Goal: Task Accomplishment & Management: Use online tool/utility

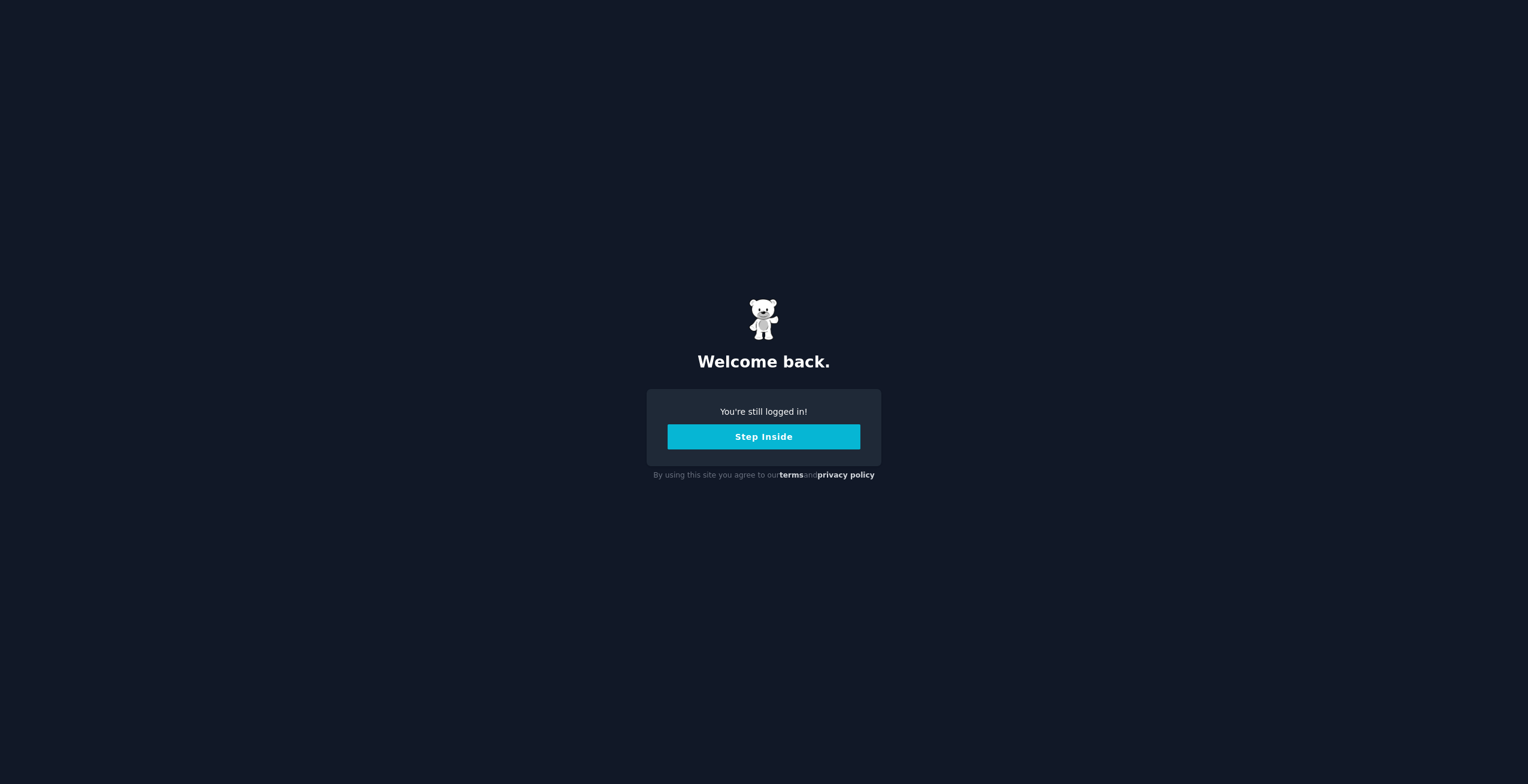
click at [794, 437] on button "Step Inside" at bounding box center [764, 437] width 193 height 25
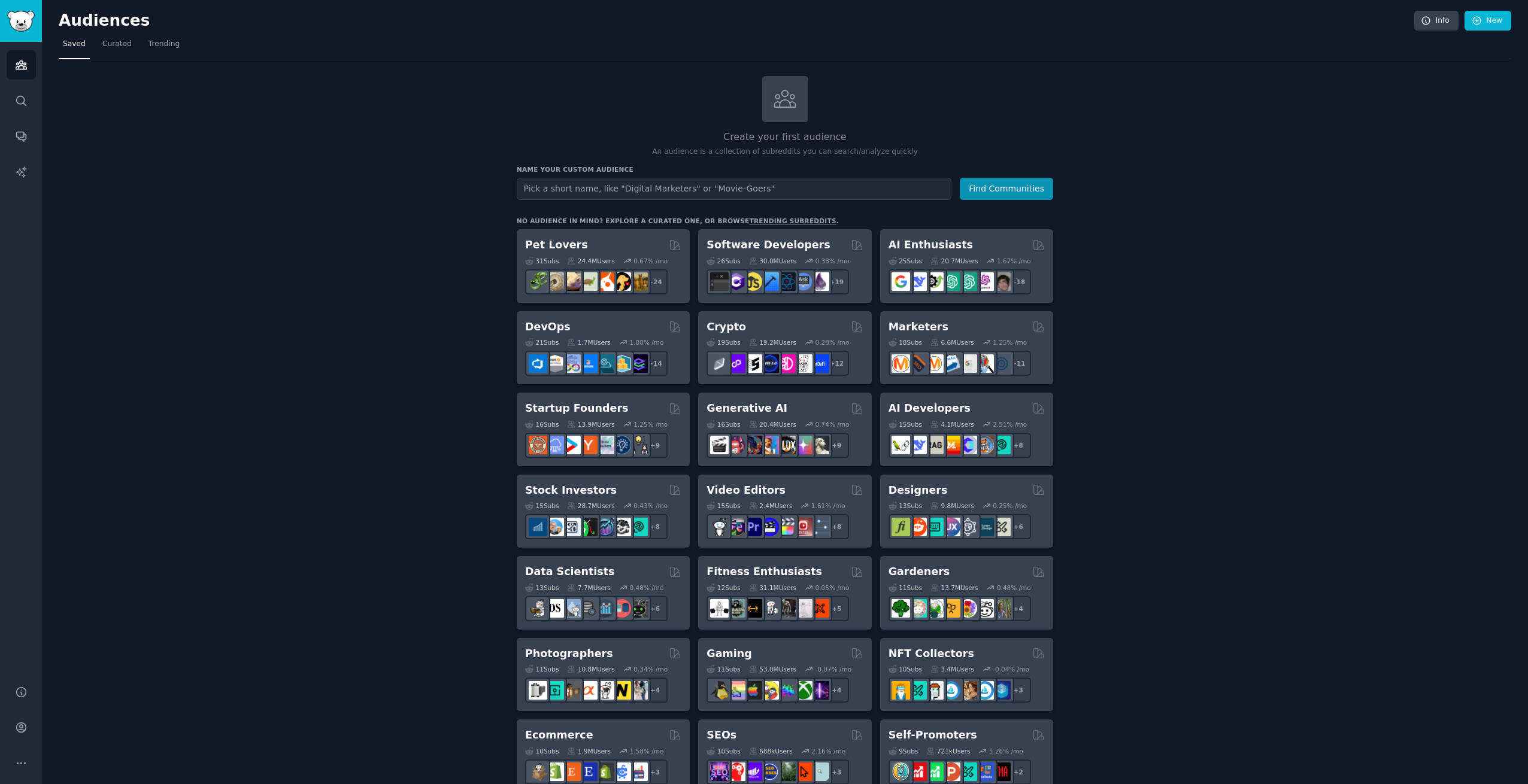
click at [600, 189] on input "text" at bounding box center [734, 188] width 435 height 22
type input "nextjs"
click at [960, 178] on button "Find Communities" at bounding box center [1006, 188] width 93 height 22
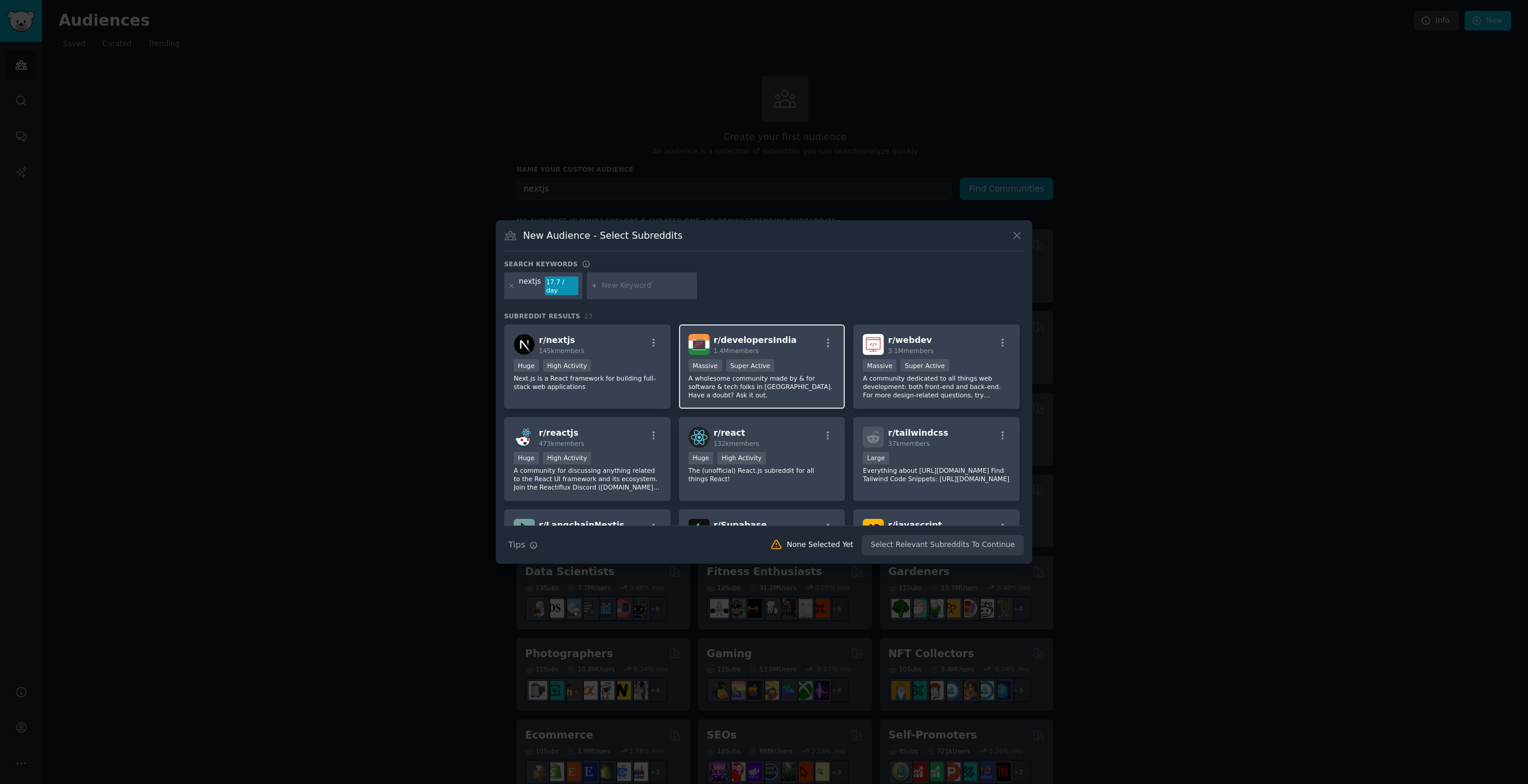
click at [593, 365] on div "Huge High Activity" at bounding box center [587, 366] width 148 height 15
click at [808, 352] on div "r/ developersIndia 1.4M members Massive Super Active A wholesome community made…" at bounding box center [762, 367] width 166 height 84
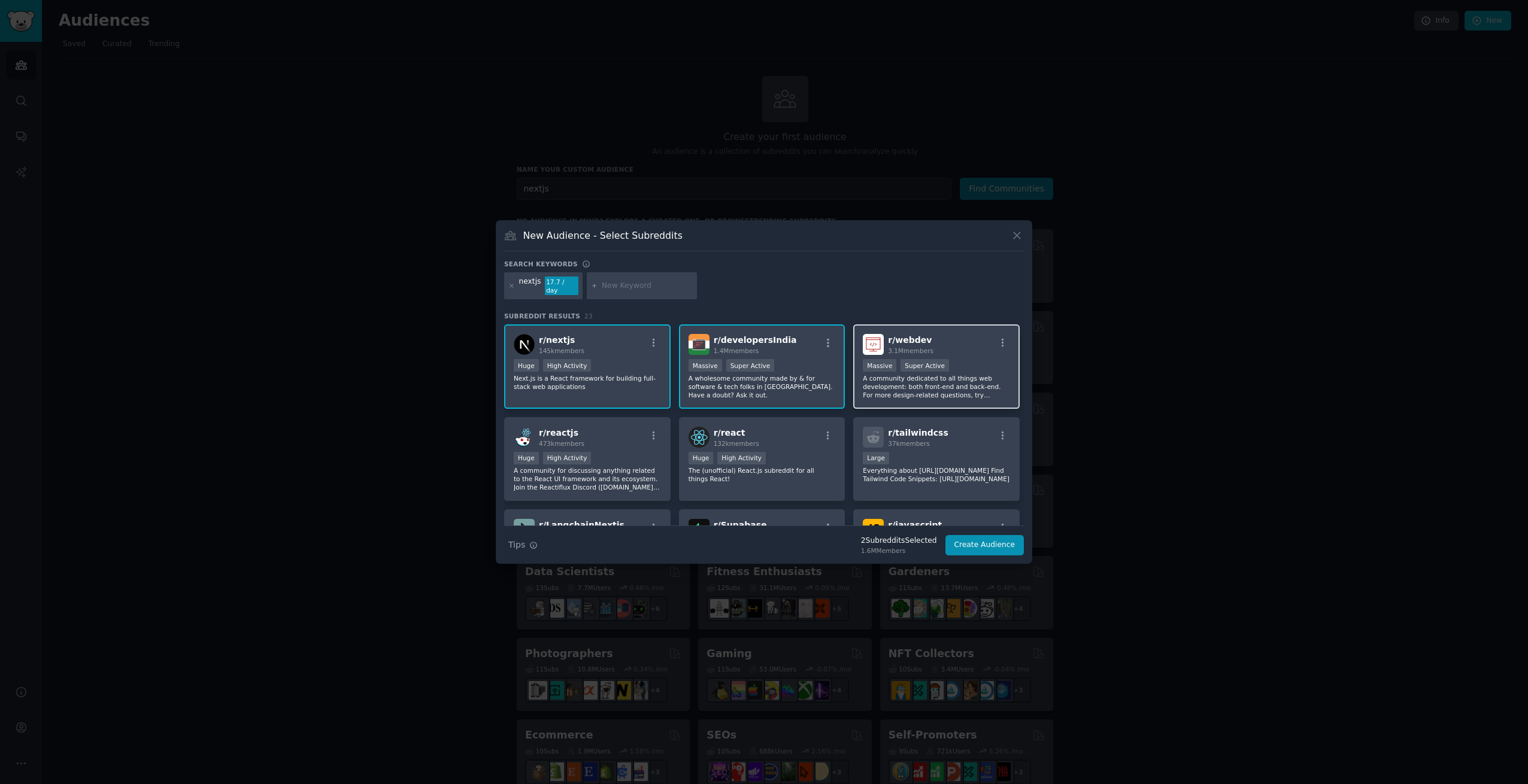
click at [980, 387] on p "A community dedicated to all things web development: both front-end and back-en…" at bounding box center [936, 386] width 148 height 25
click at [659, 454] on div ">= 80th percentile for submissions / day Huge High Activity" at bounding box center [587, 459] width 148 height 15
click at [811, 452] on div "100,000 - 1,000,000 members Huge High Activity" at bounding box center [762, 459] width 148 height 15
click at [972, 452] on div "Large" at bounding box center [936, 459] width 148 height 15
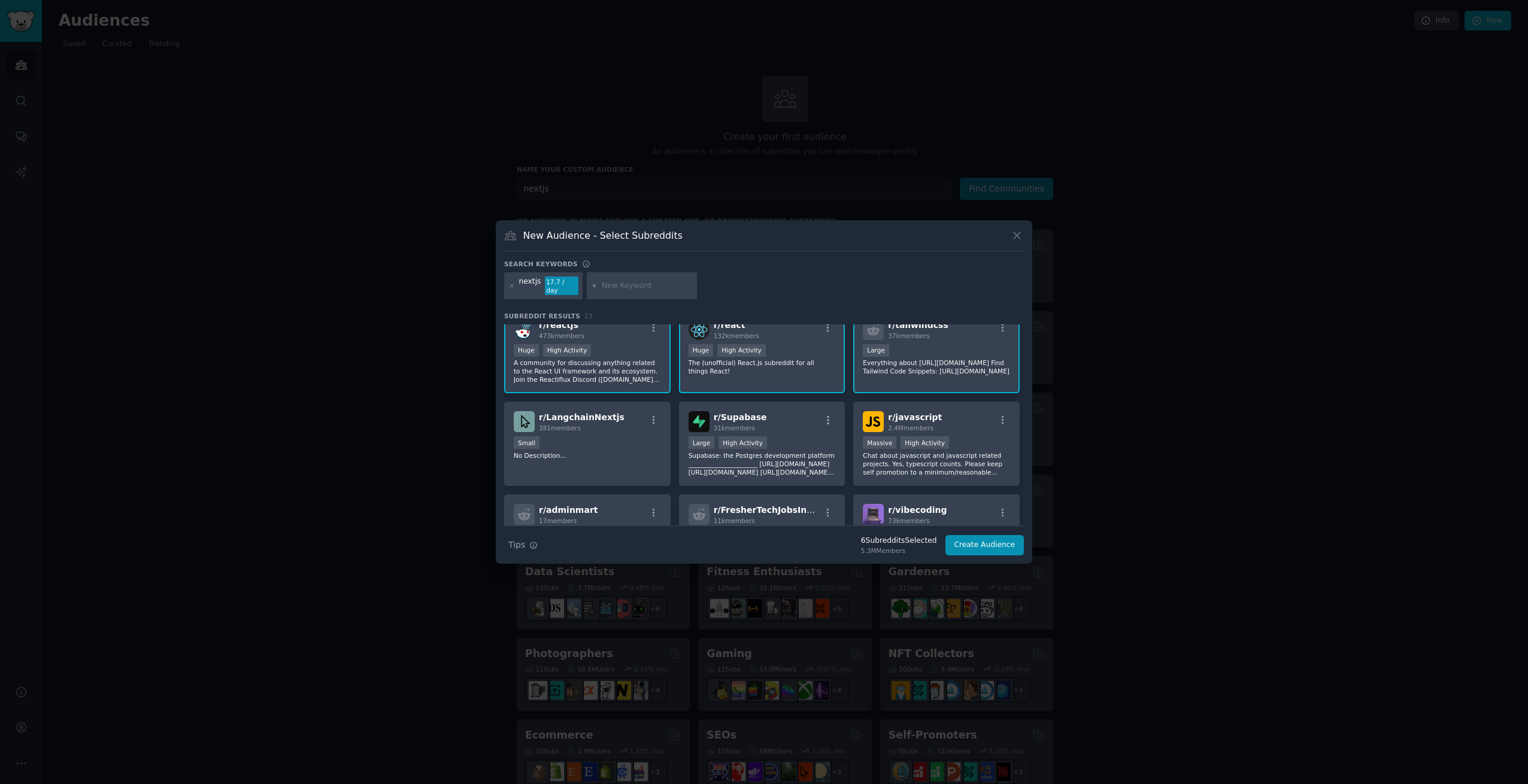
click at [635, 286] on input "text" at bounding box center [647, 286] width 91 height 11
type input "workos"
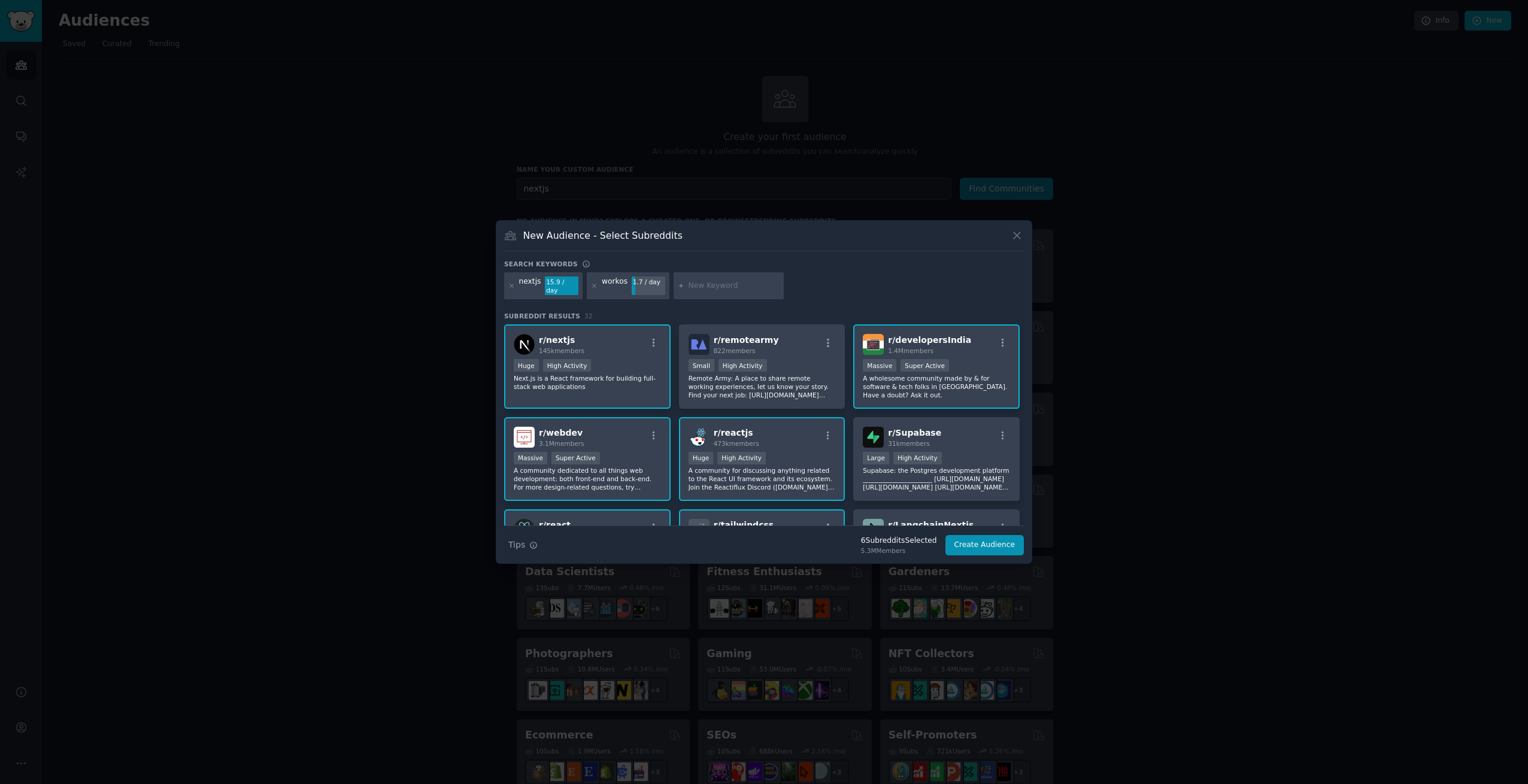
scroll to position [216, 0]
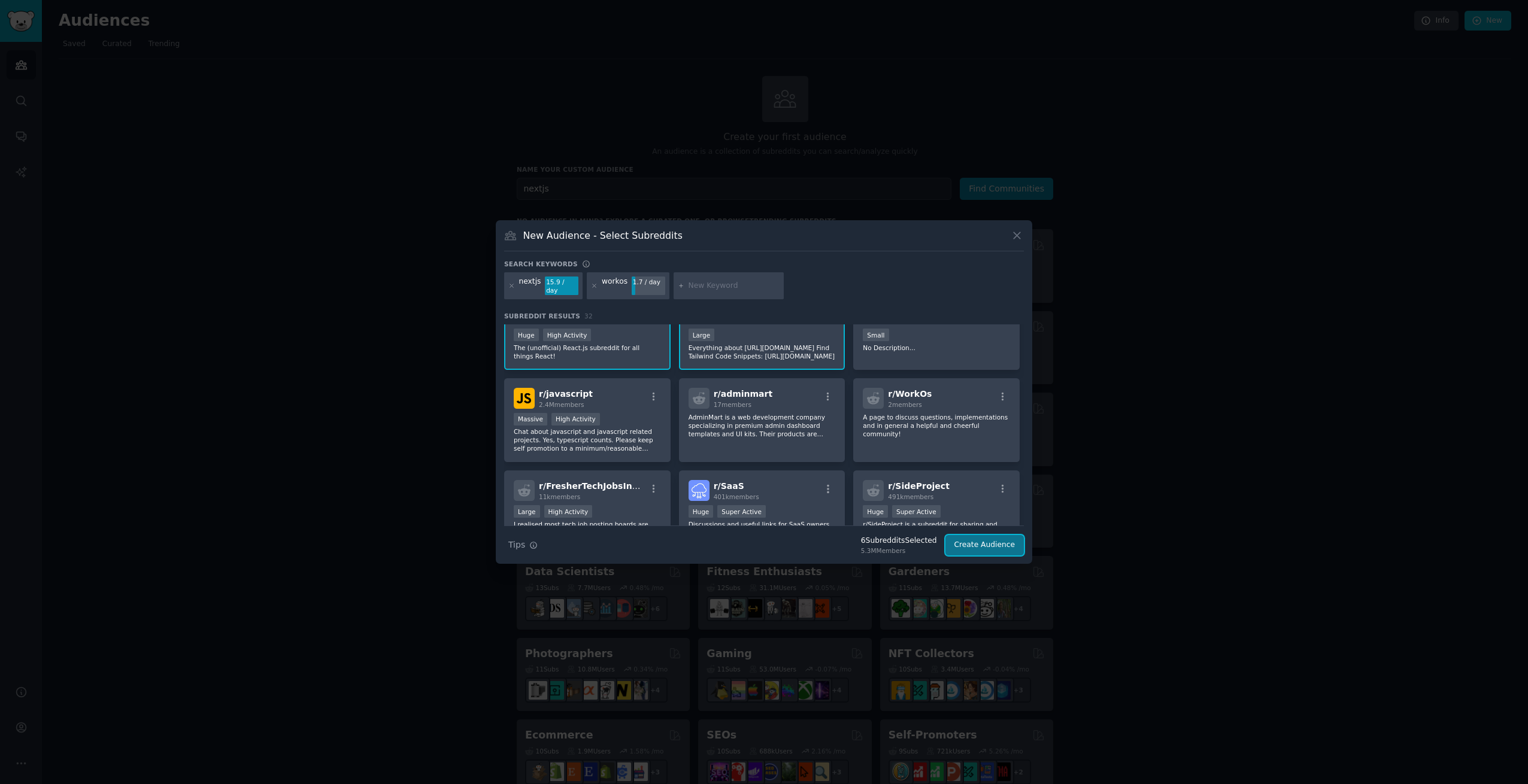
click at [996, 543] on button "Create Audience" at bounding box center [985, 545] width 79 height 20
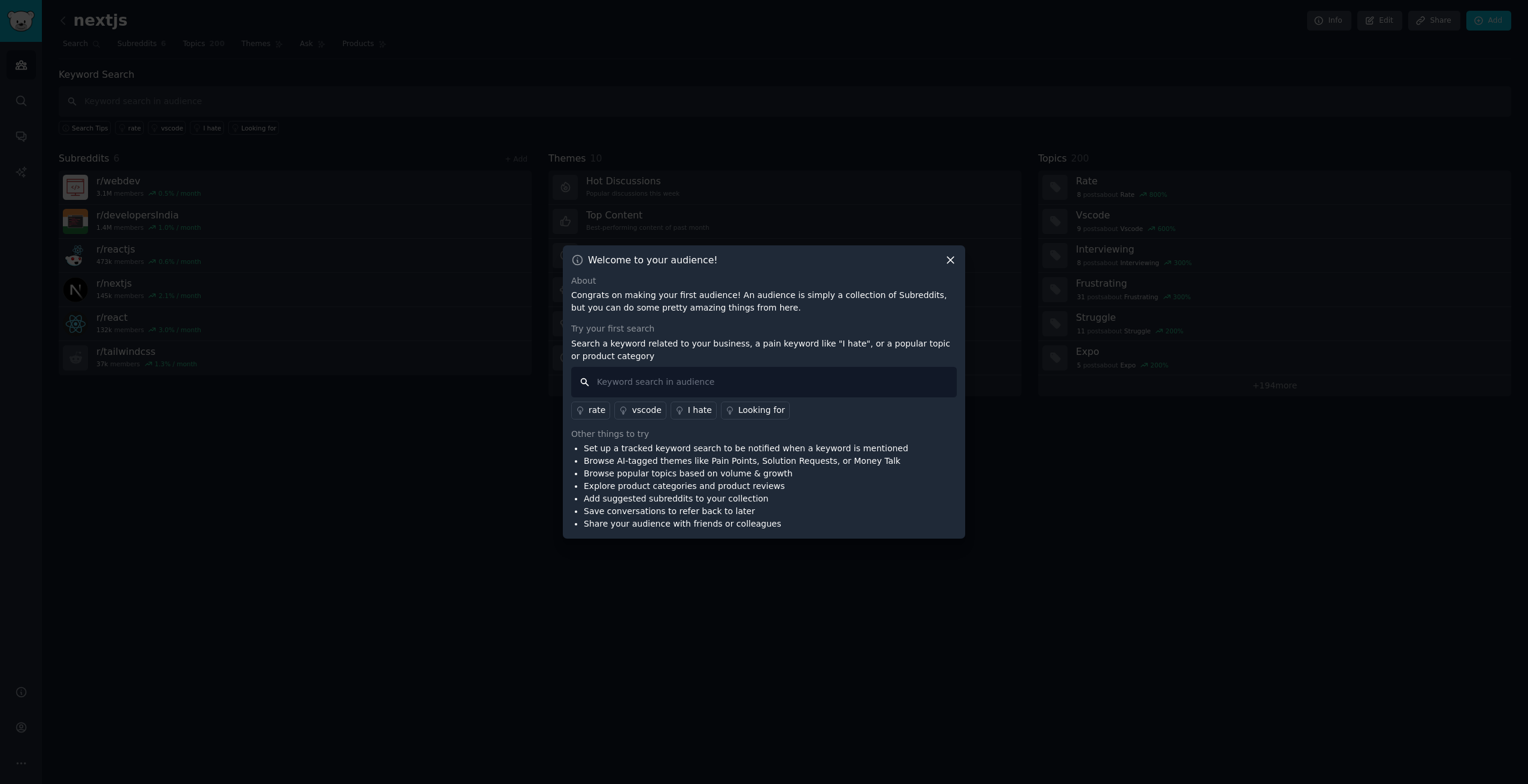
click at [770, 380] on input "text" at bounding box center [764, 382] width 385 height 31
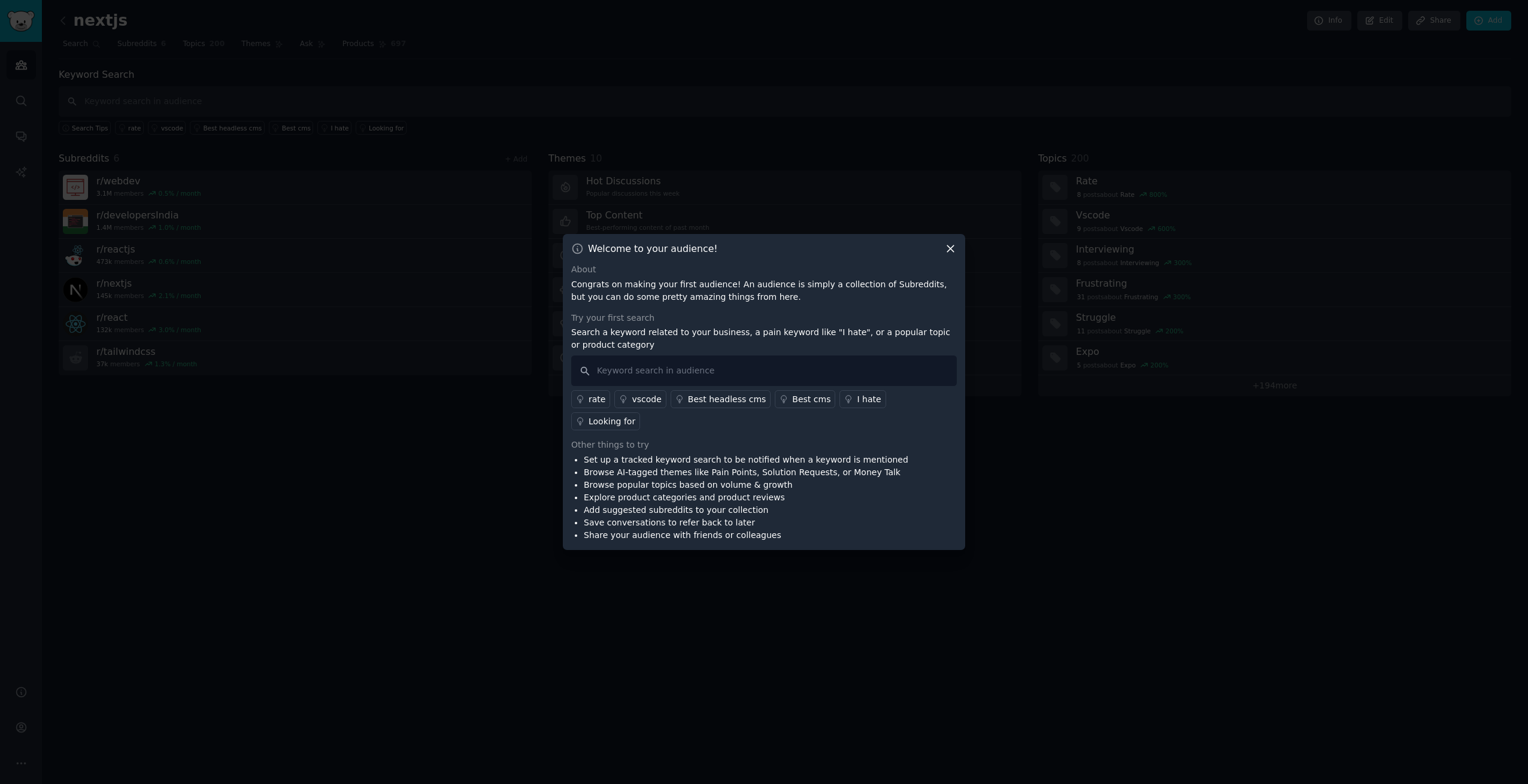
click at [943, 255] on div "Welcome to your audience!" at bounding box center [764, 249] width 385 height 13
click at [948, 255] on icon at bounding box center [951, 249] width 13 height 13
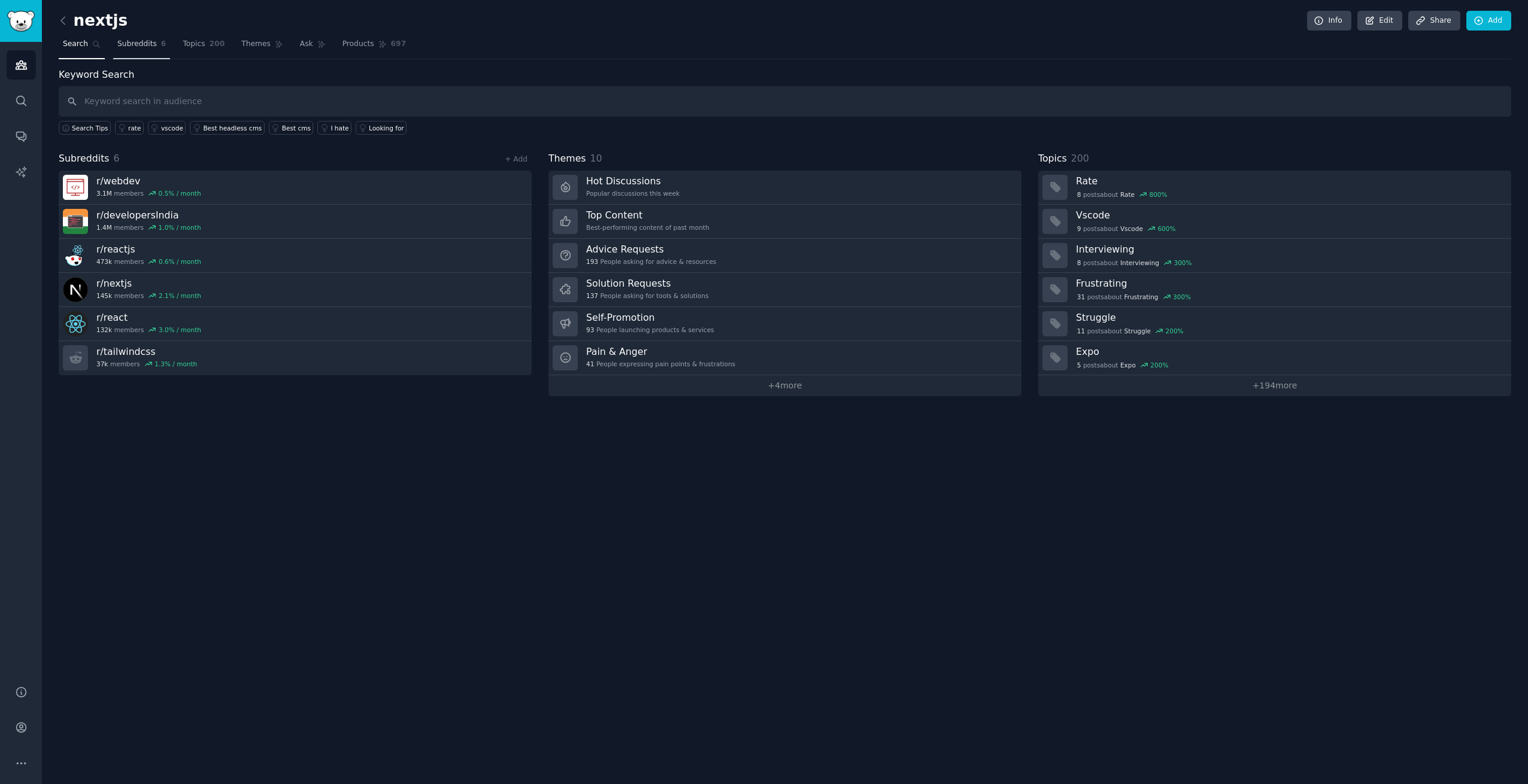
click at [148, 49] on span "Subreddits" at bounding box center [137, 44] width 39 height 11
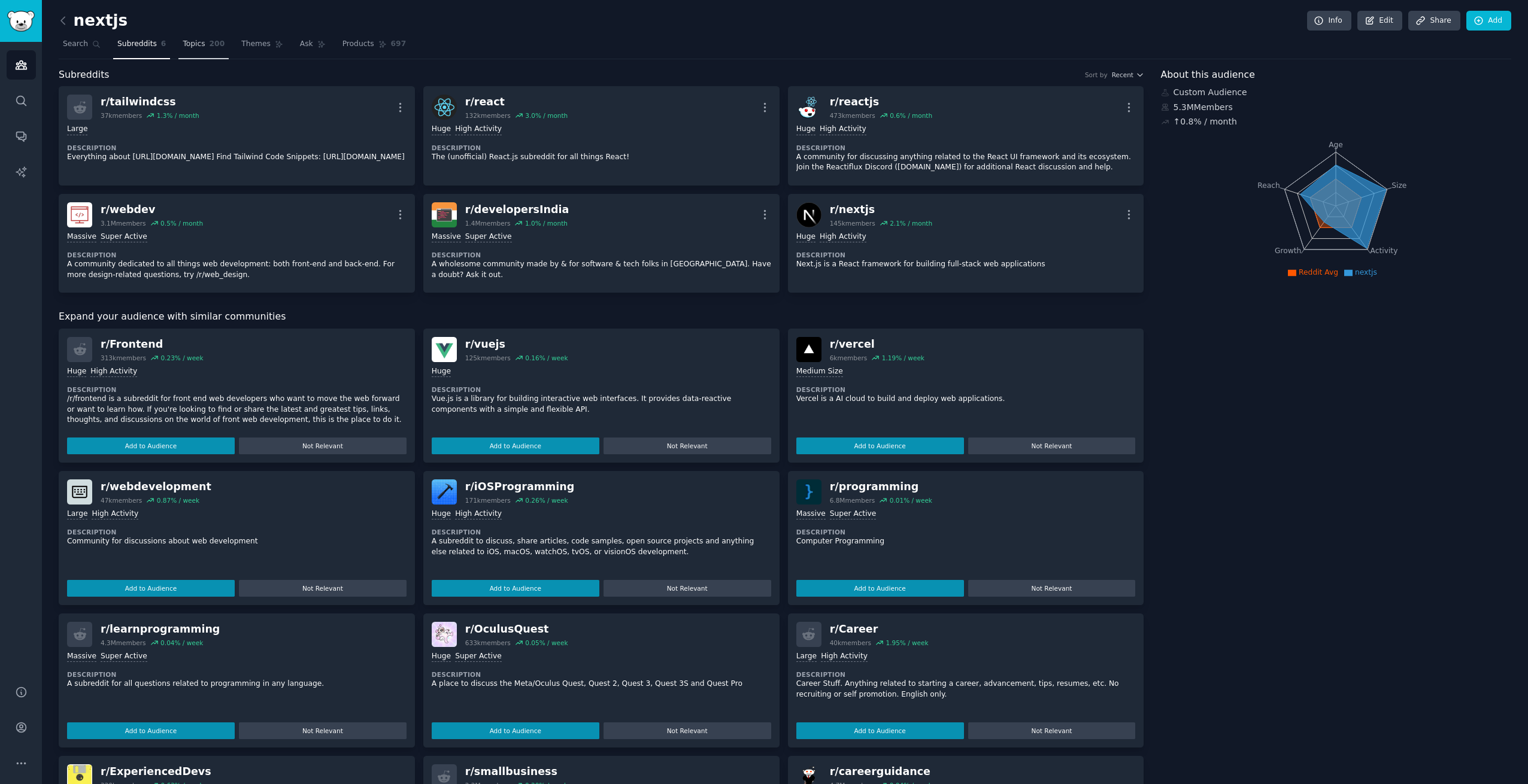
click at [216, 43] on span "200" at bounding box center [218, 44] width 16 height 11
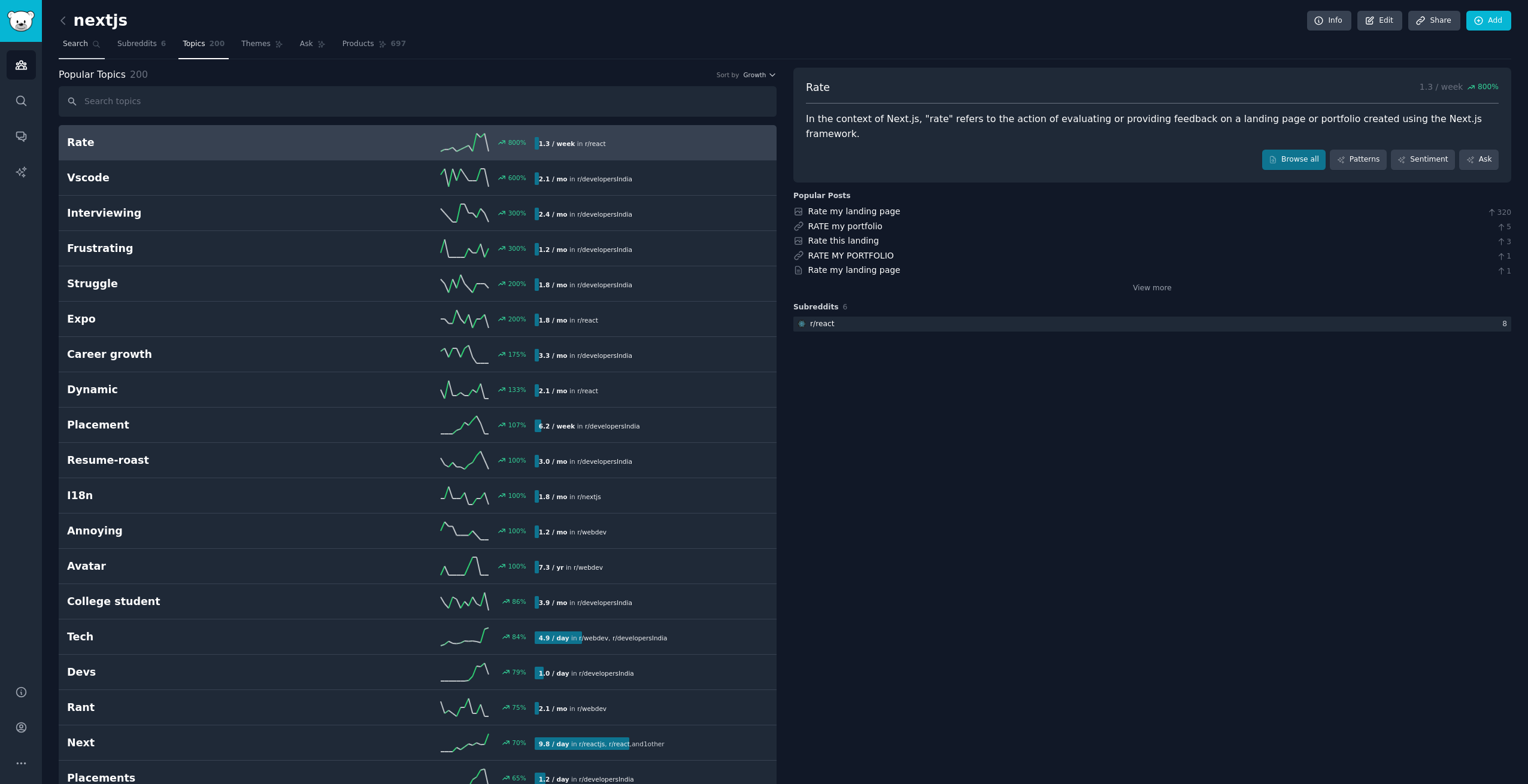
click at [78, 47] on span "Search" at bounding box center [75, 44] width 25 height 11
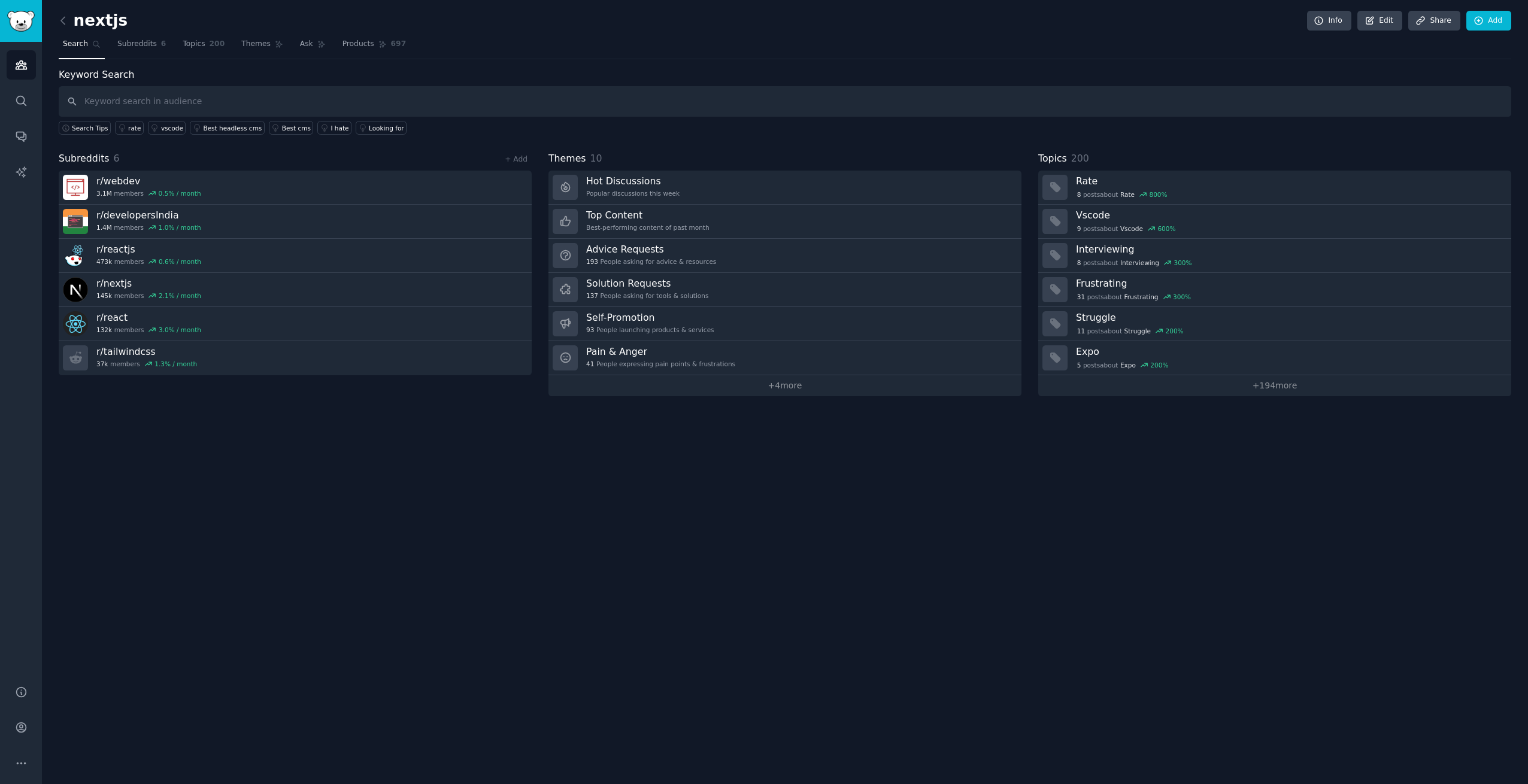
type input "w"
type input "the best to add auth on react"
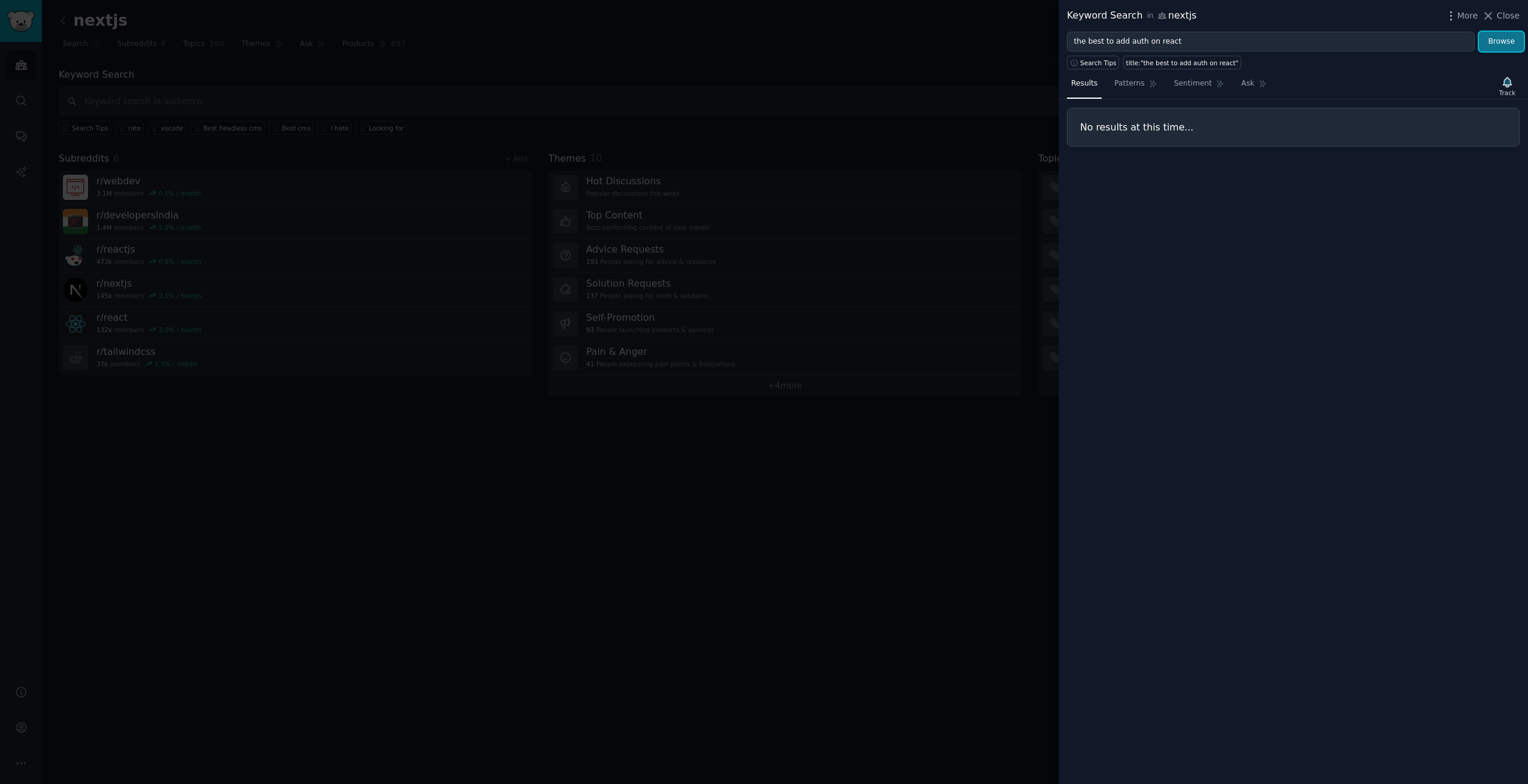
click at [1497, 42] on button "Browse" at bounding box center [1501, 42] width 45 height 20
click at [357, 472] on div at bounding box center [764, 392] width 1528 height 784
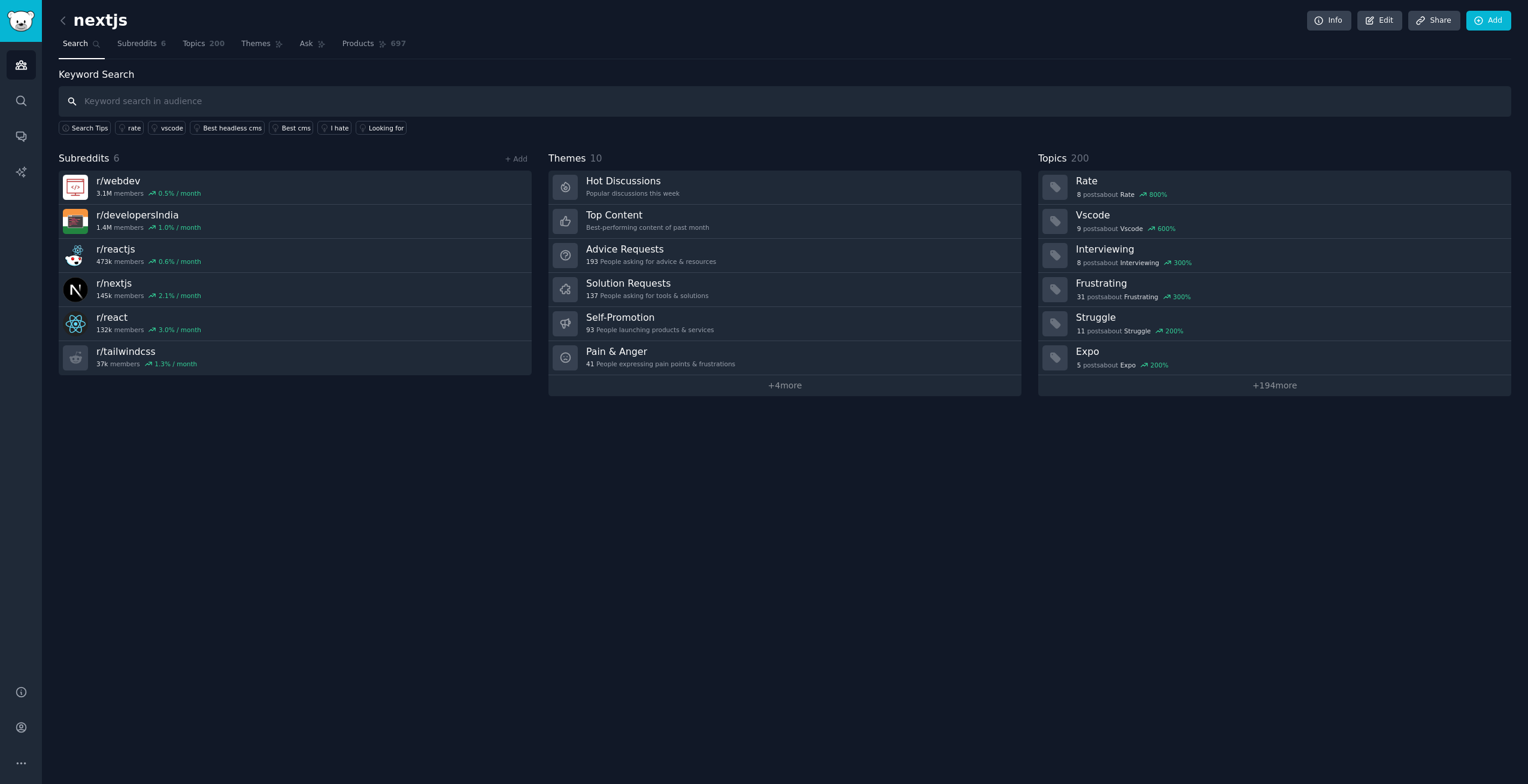
click at [118, 105] on input "text" at bounding box center [785, 101] width 1453 height 31
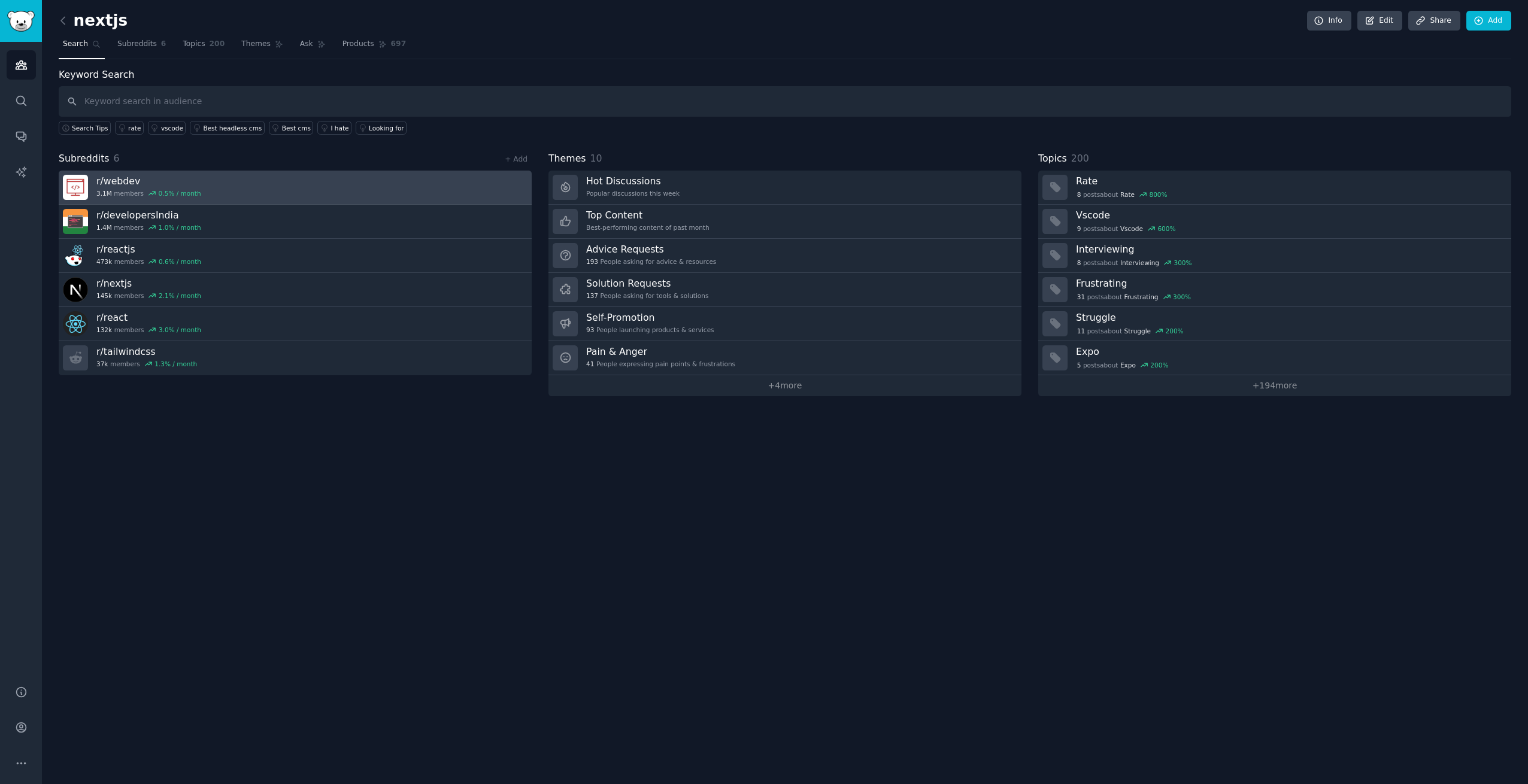
click at [246, 173] on link "r/ webdev 3.1M members 0.5 % / month" at bounding box center [295, 188] width 473 height 34
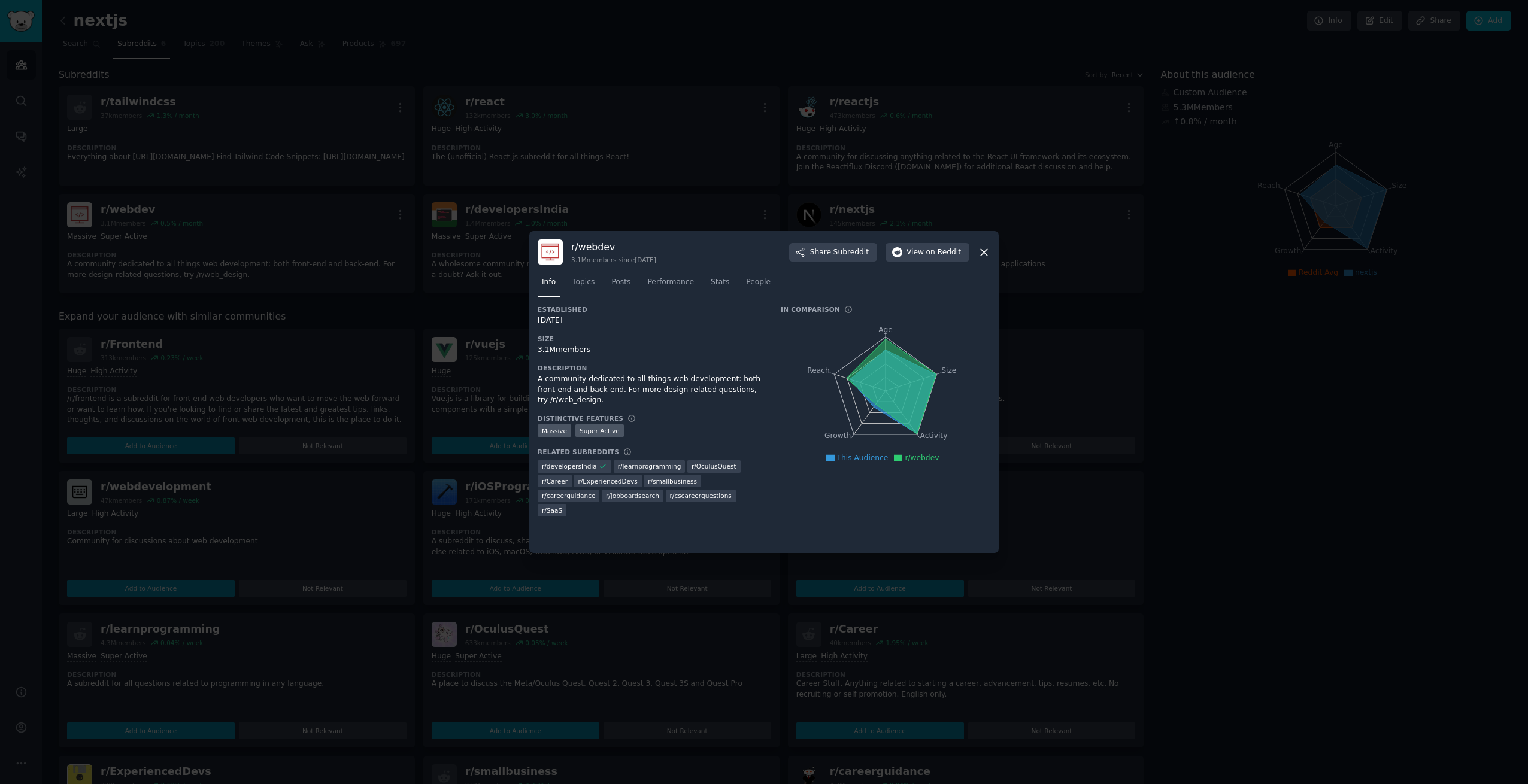
click at [990, 252] on div "r/ webdev 3.1M members since [DATE] Share Subreddit View on Reddit Info Topics …" at bounding box center [764, 392] width 469 height 322
click at [986, 253] on icon at bounding box center [984, 253] width 13 height 13
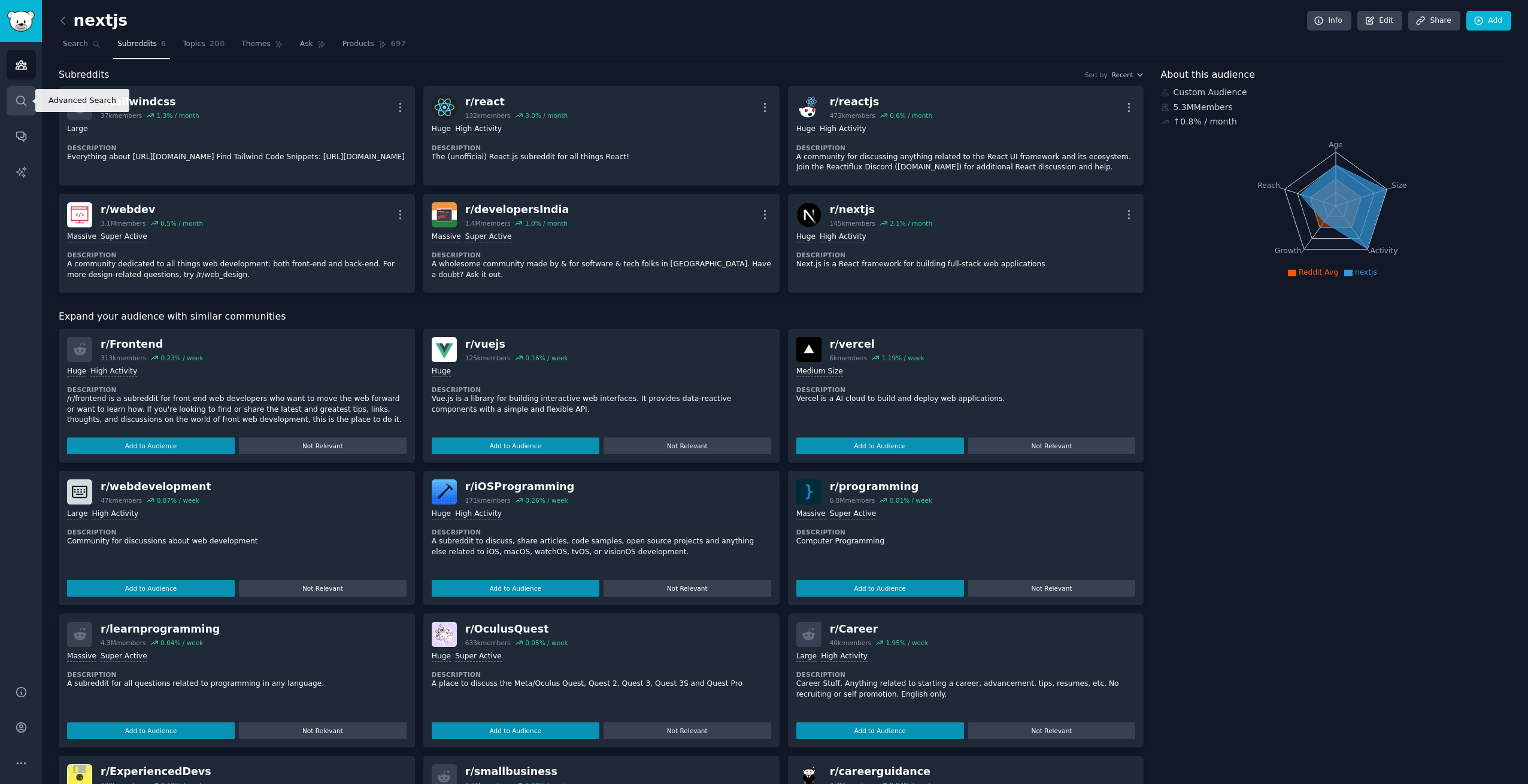
click at [26, 97] on icon "Sidebar" at bounding box center [21, 101] width 13 height 13
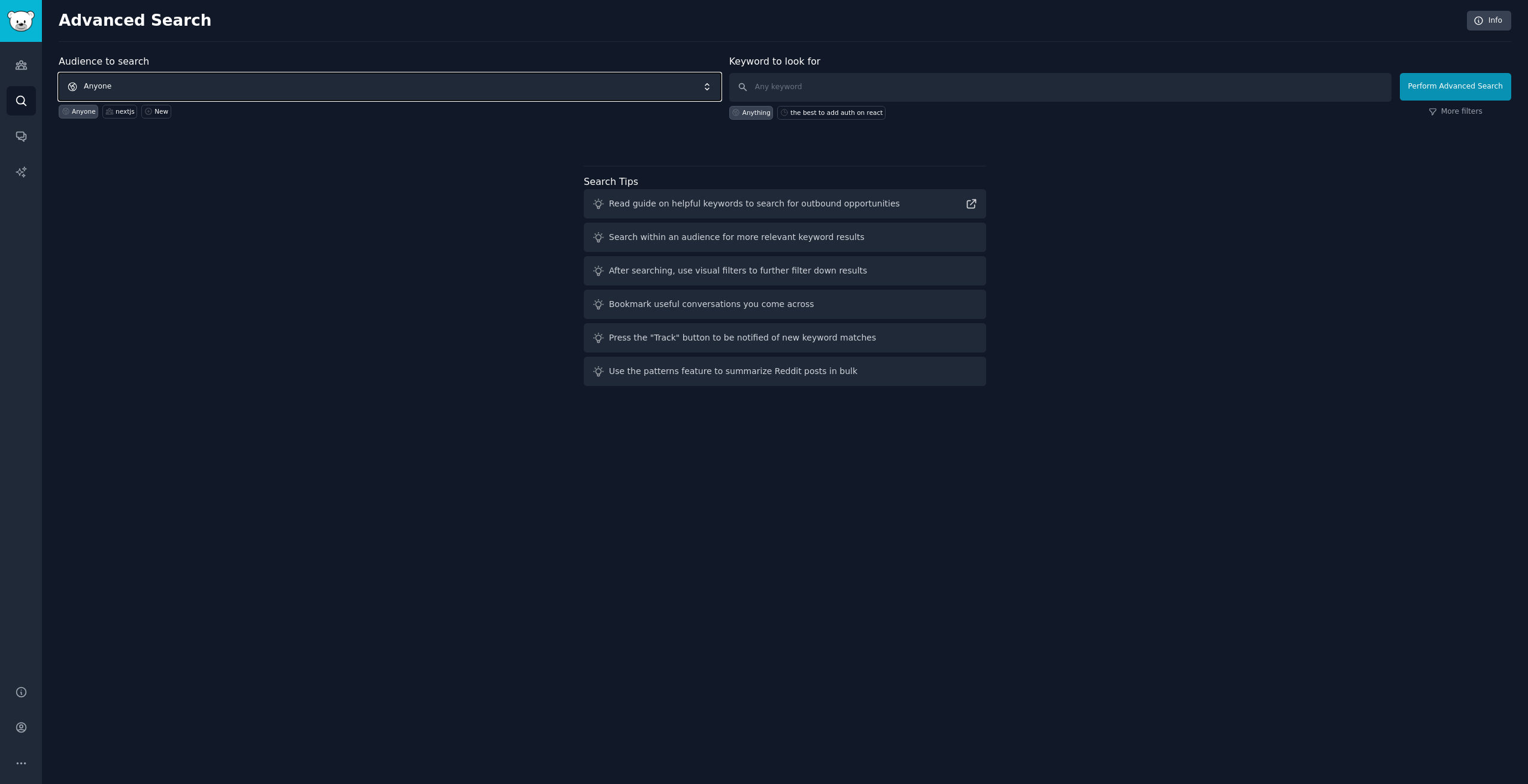
click at [202, 97] on span "Anyone" at bounding box center [390, 87] width 662 height 27
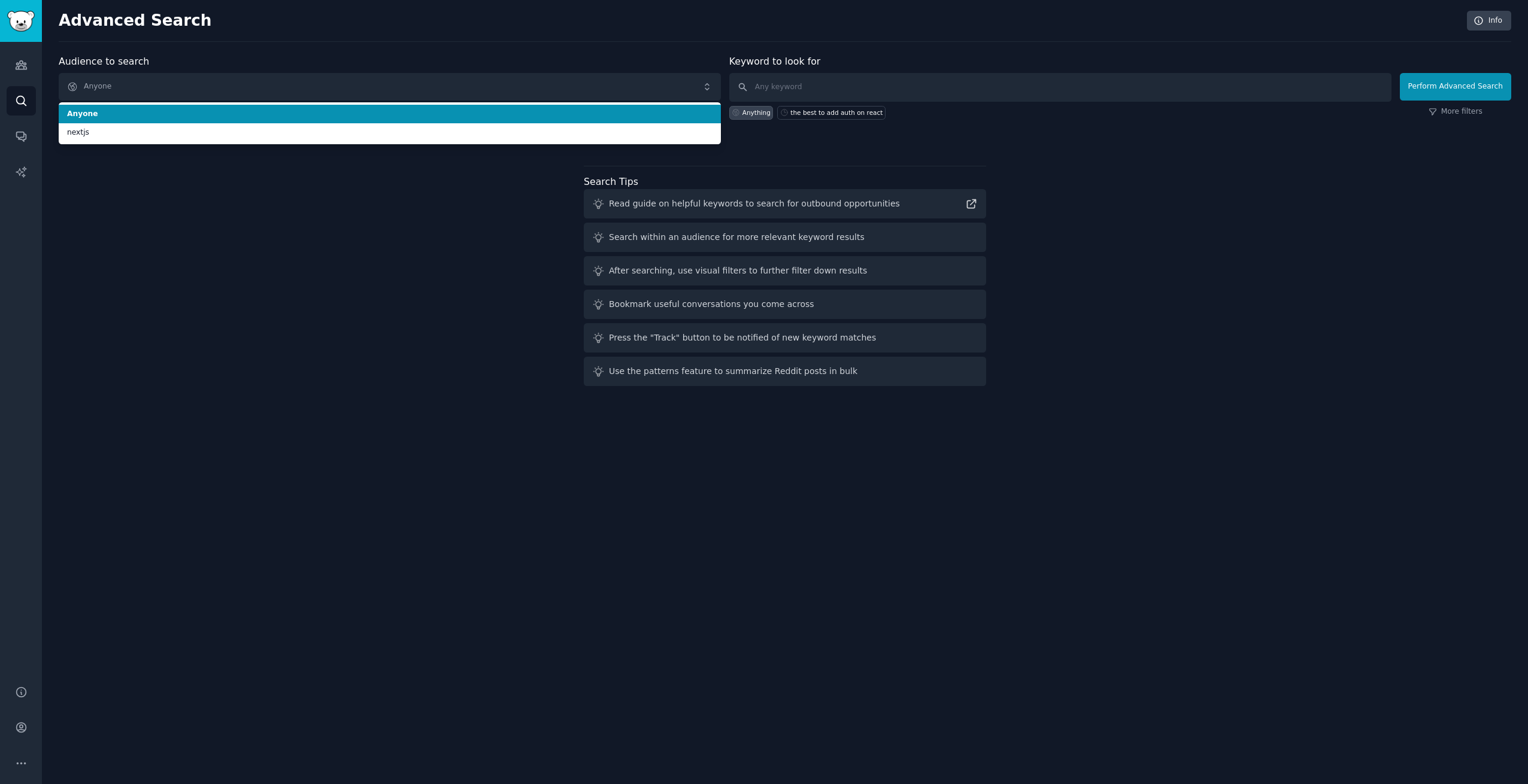
click at [187, 117] on span "Anyone" at bounding box center [390, 114] width 645 height 11
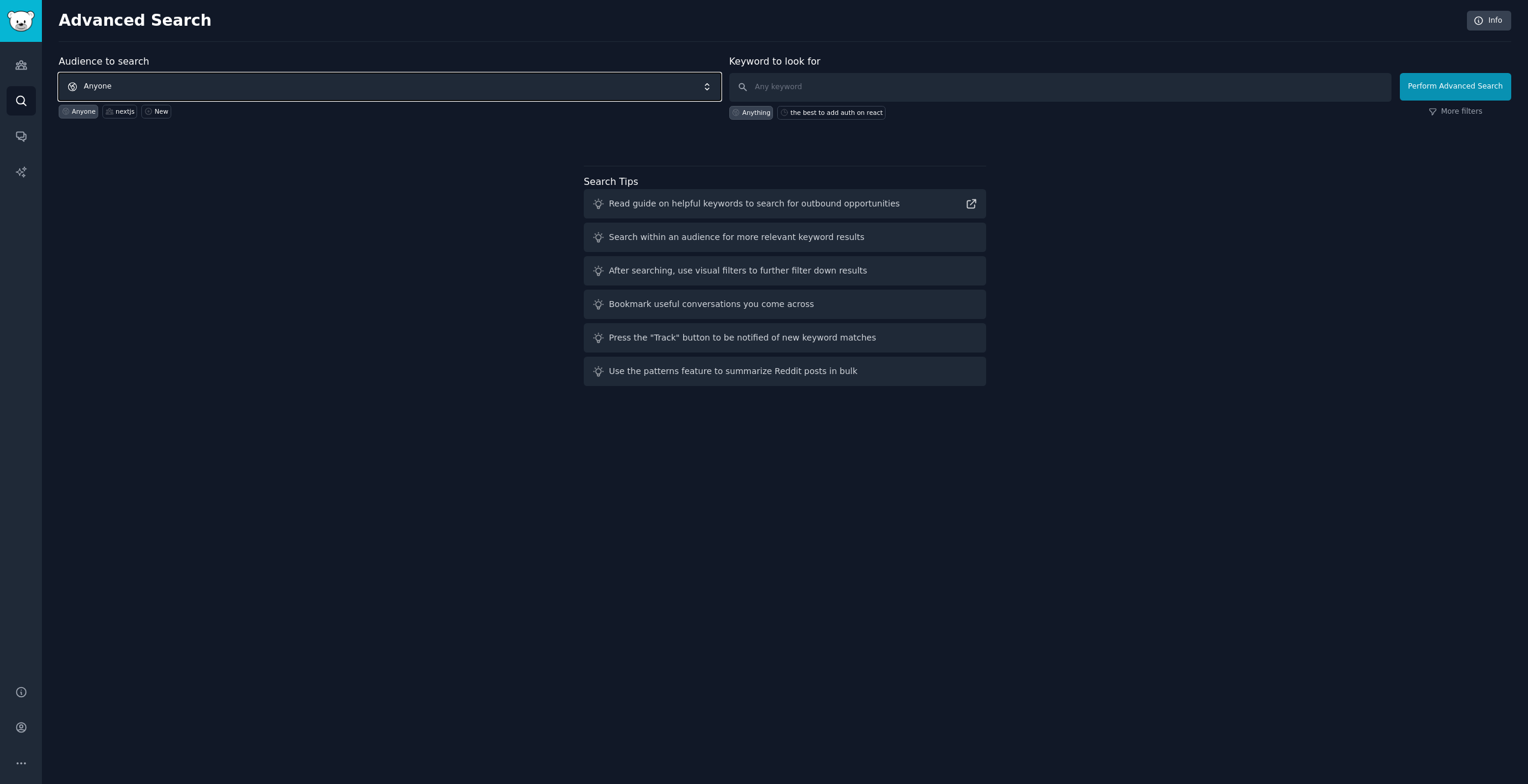
click at [231, 95] on span "Anyone" at bounding box center [390, 87] width 662 height 27
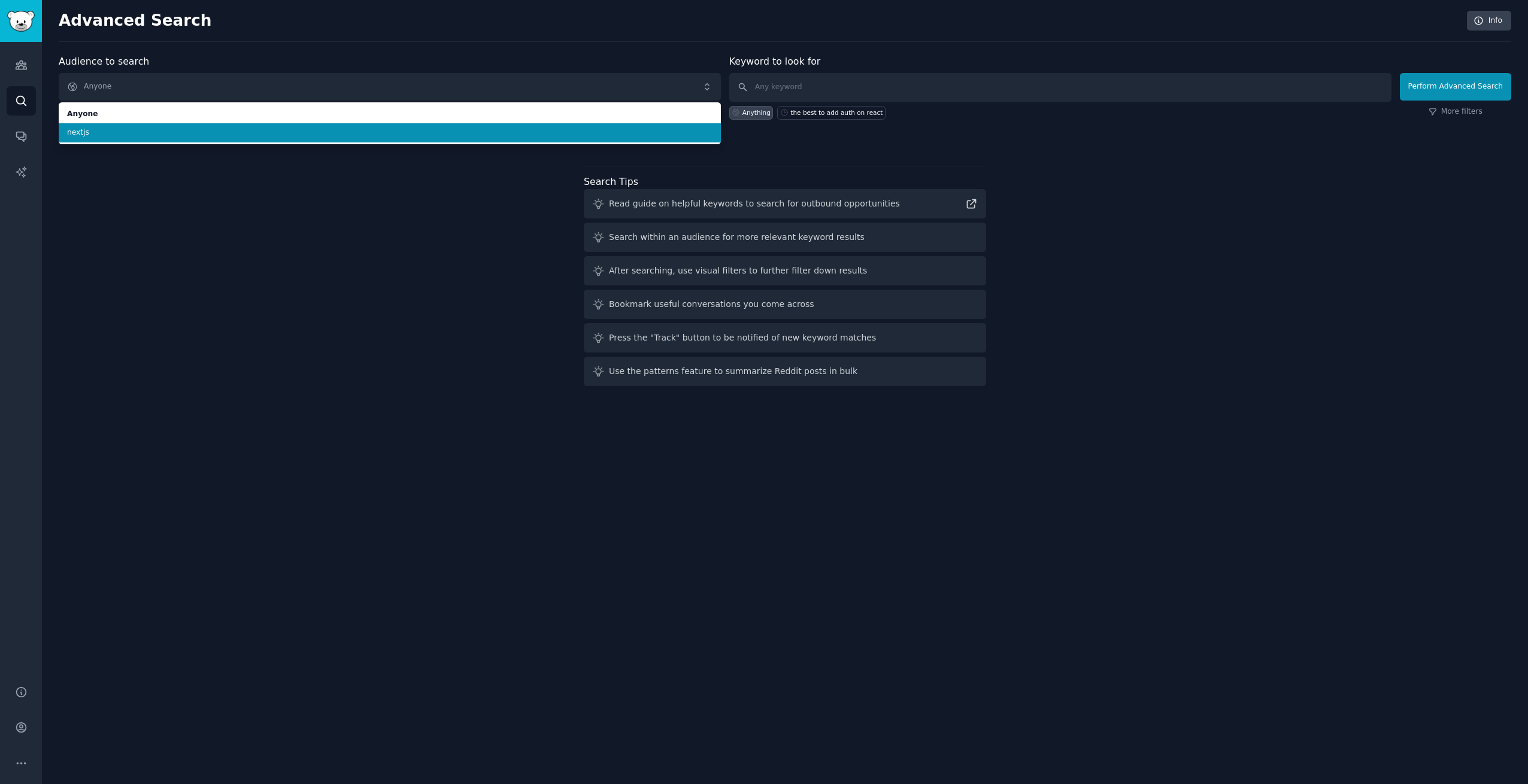
click at [233, 132] on span "nextjs" at bounding box center [390, 132] width 645 height 11
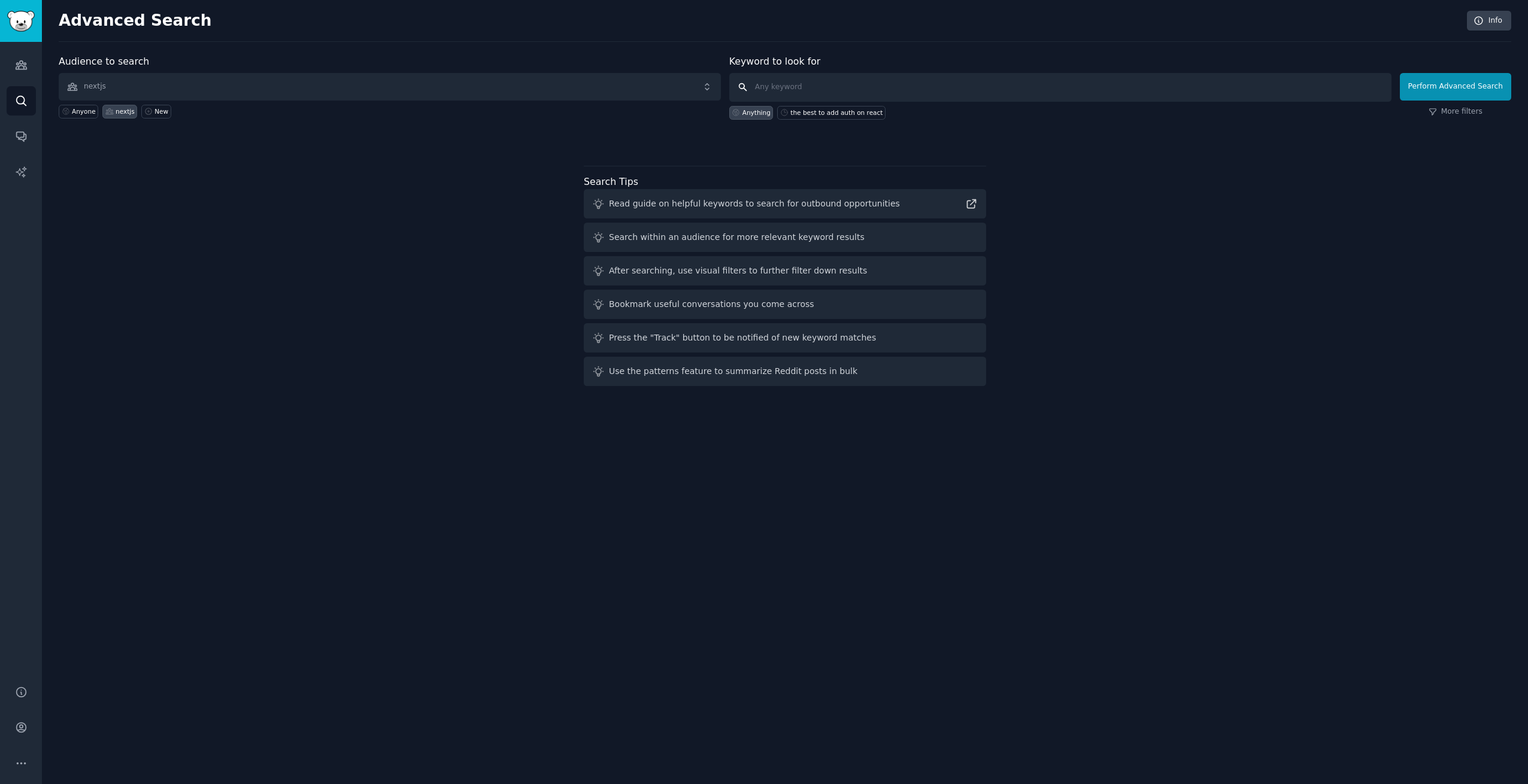
click at [825, 85] on input "text" at bounding box center [1060, 87] width 662 height 29
click at [837, 113] on div "the best to add auth on react" at bounding box center [836, 112] width 92 height 9
type input "the best to add auth on react"
click at [1476, 87] on button "Perform Advanced Search" at bounding box center [1455, 87] width 111 height 27
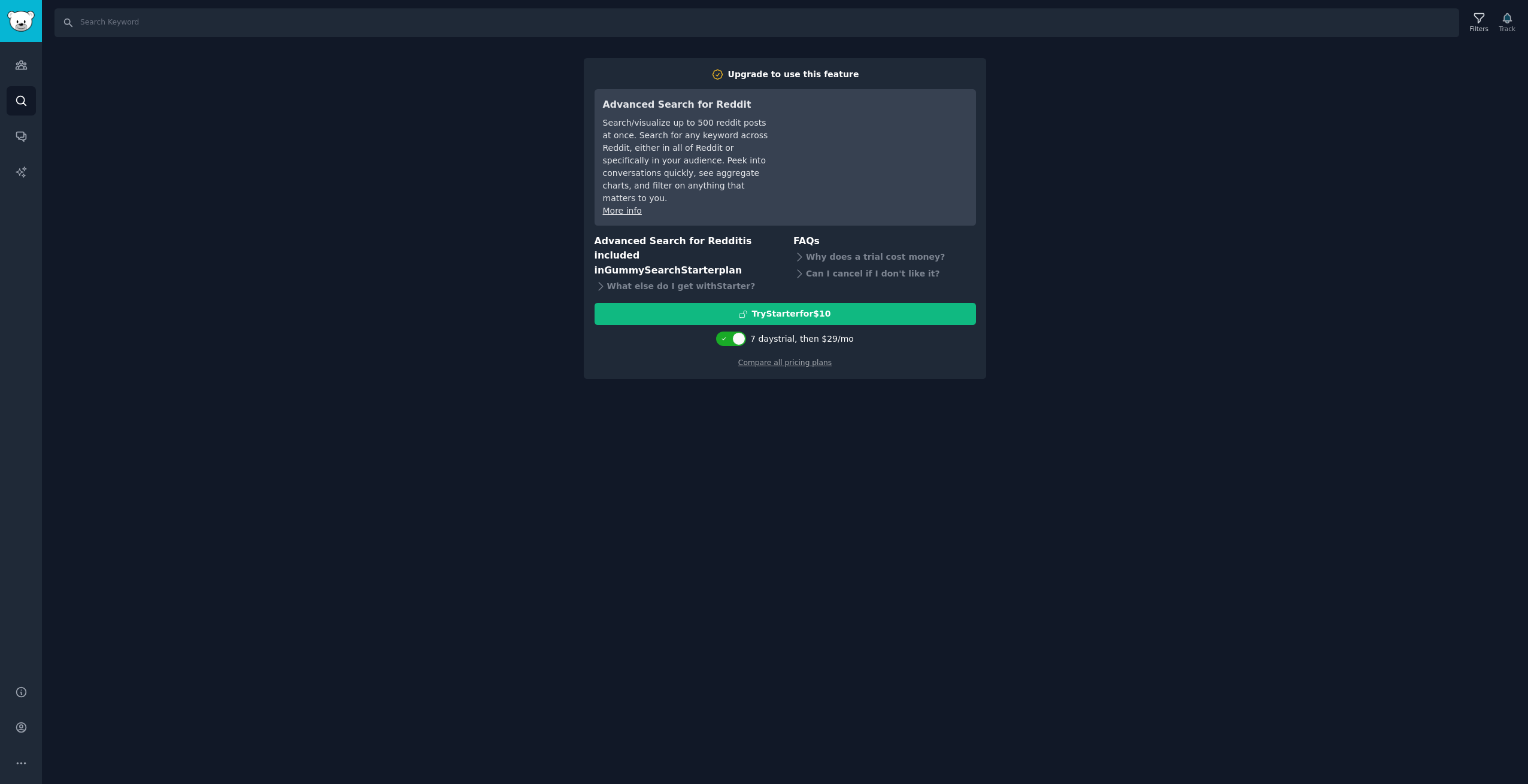
click at [606, 347] on div "Upgrade to use this feature Advanced Search for Reddit Search/visualize up to 5…" at bounding box center [785, 218] width 403 height 321
click at [21, 141] on icon "Sidebar" at bounding box center [21, 136] width 13 height 13
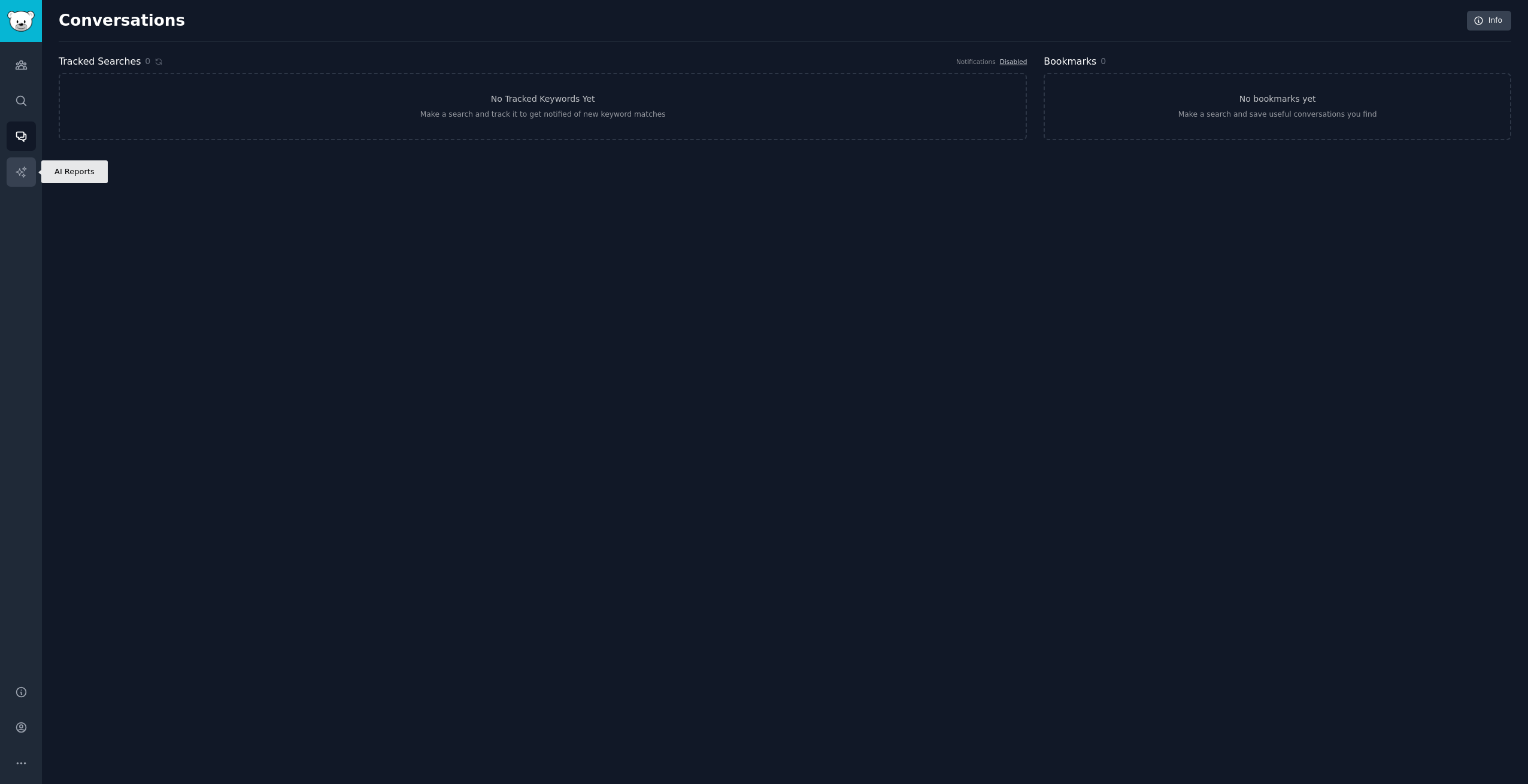
click at [6, 173] on link "AI Reports" at bounding box center [21, 172] width 29 height 29
click at [27, 62] on icon "Sidebar" at bounding box center [21, 65] width 13 height 13
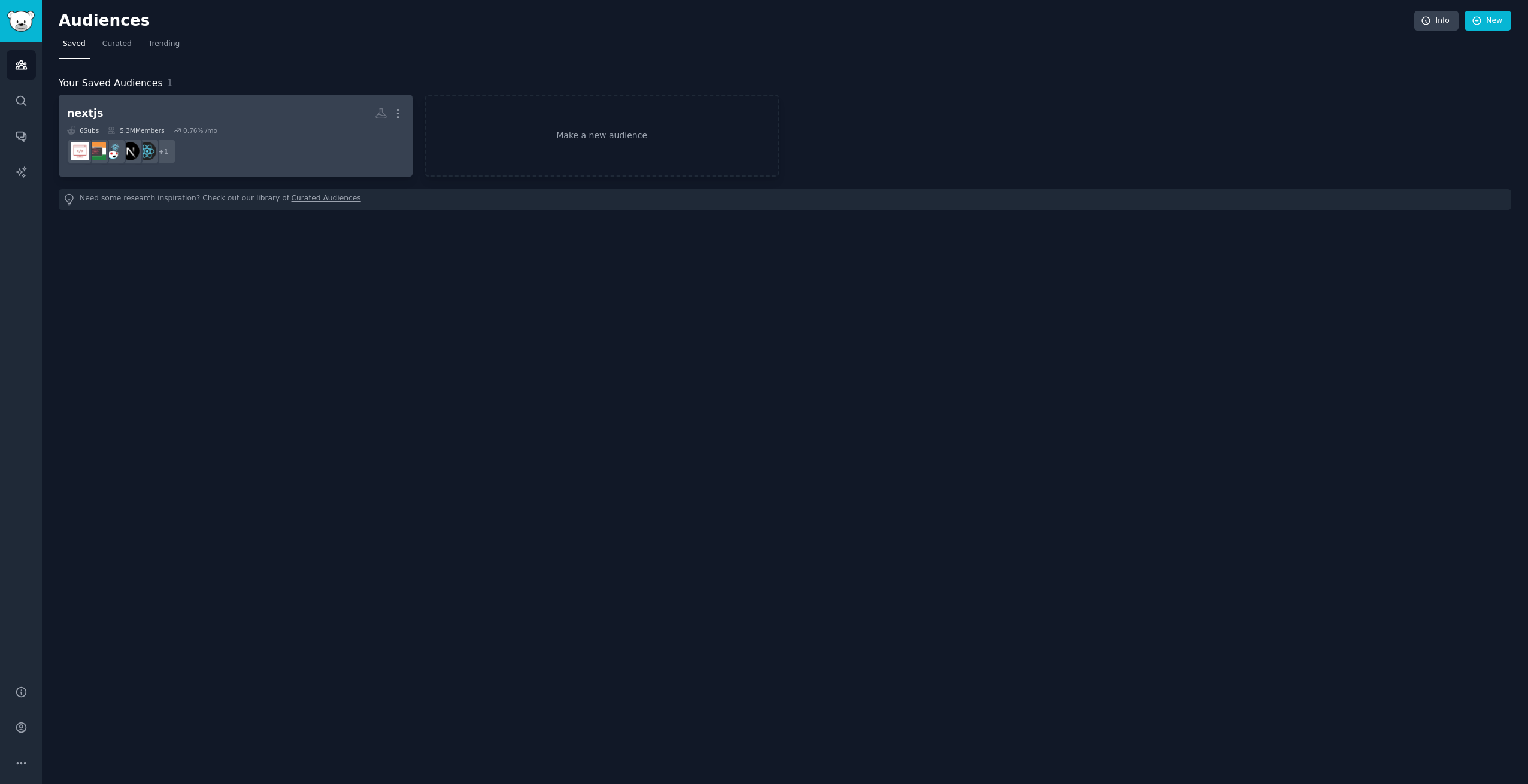
click at [294, 156] on dd "+ 1" at bounding box center [236, 151] width 337 height 34
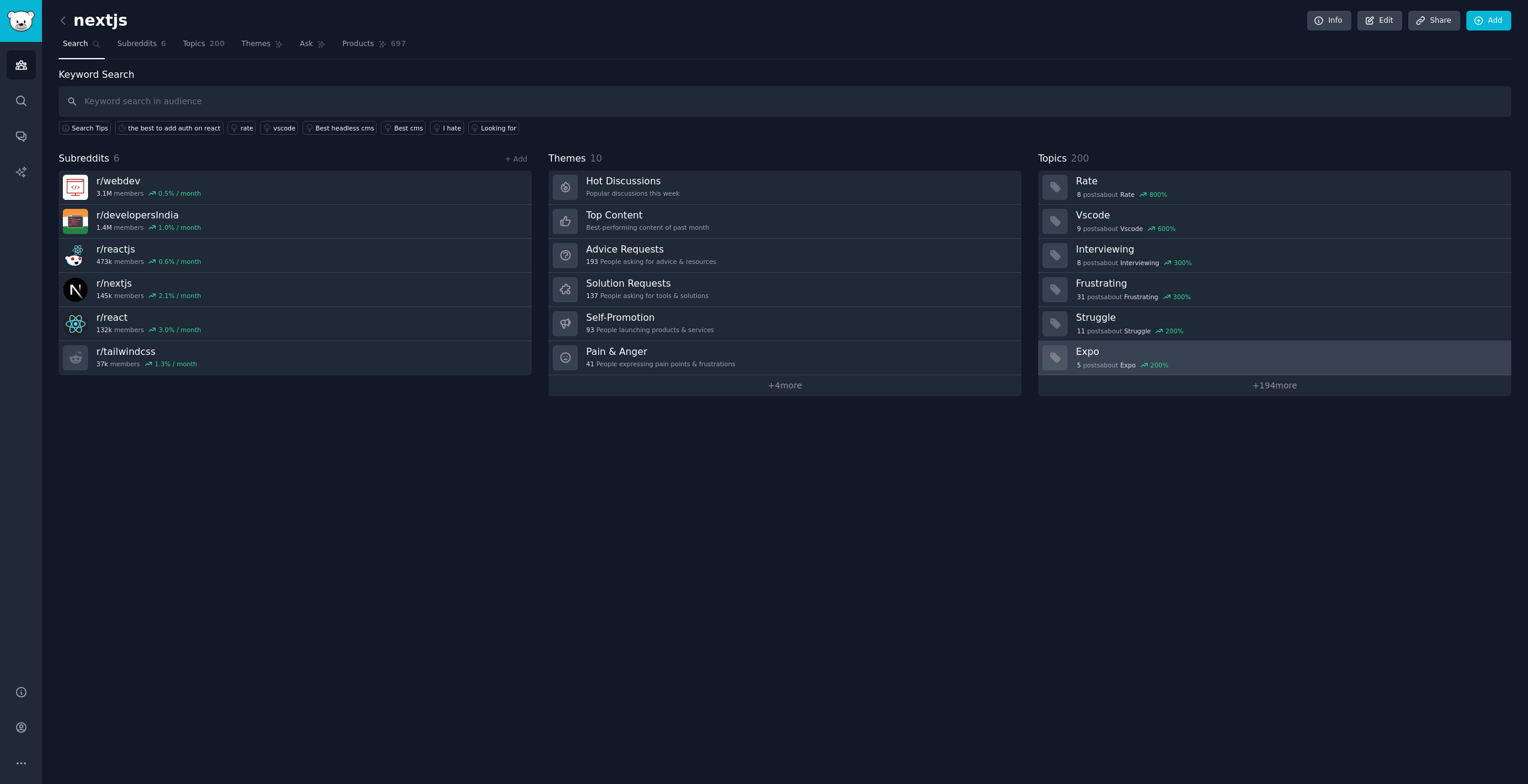
click at [1148, 358] on div "5 post s about Expo 200 %" at bounding box center [1289, 364] width 427 height 13
